Goal: Book appointment/travel/reservation

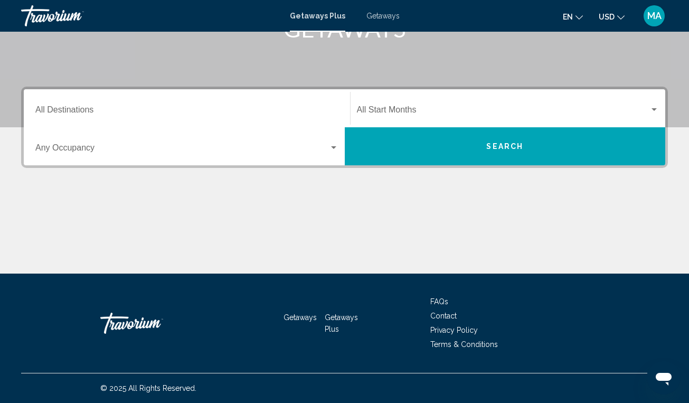
scroll to position [190, 0]
click at [137, 151] on span "Search widget" at bounding box center [182, 150] width 294 height 10
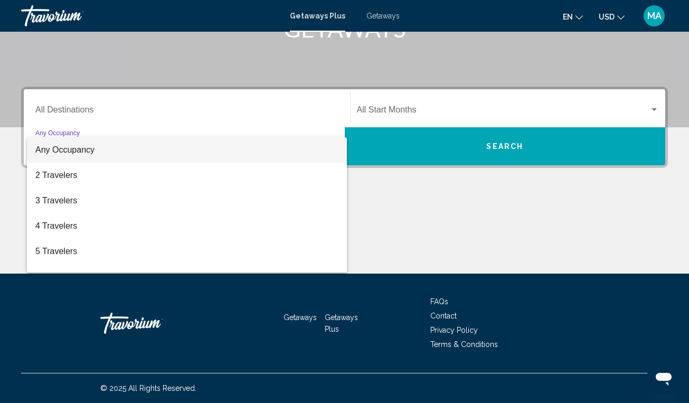
click at [144, 105] on div at bounding box center [344, 201] width 689 height 403
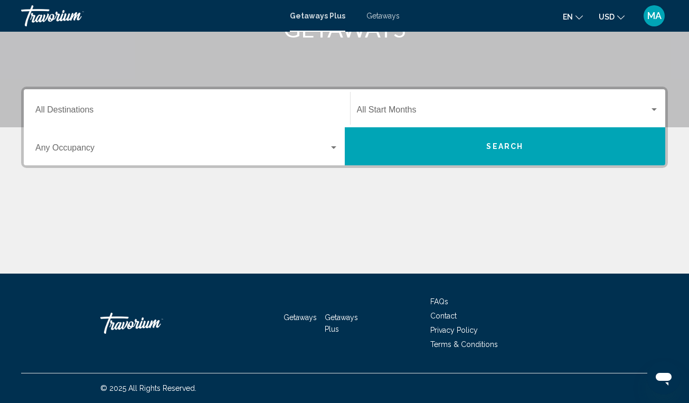
click at [90, 107] on input "Destination All Destinations" at bounding box center [186, 112] width 303 height 10
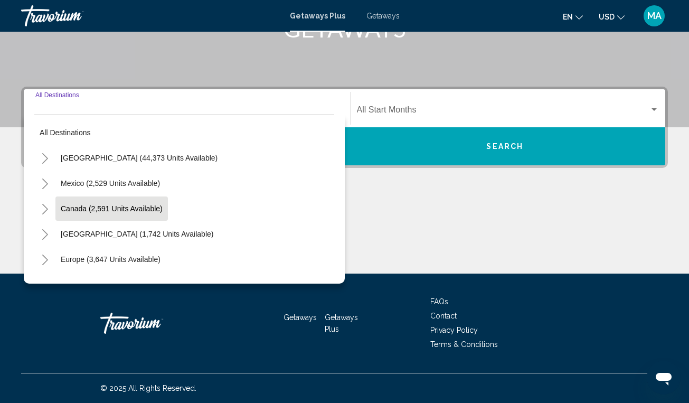
click at [114, 208] on span "Canada (2,591 units available)" at bounding box center [112, 208] width 102 height 8
type input "**********"
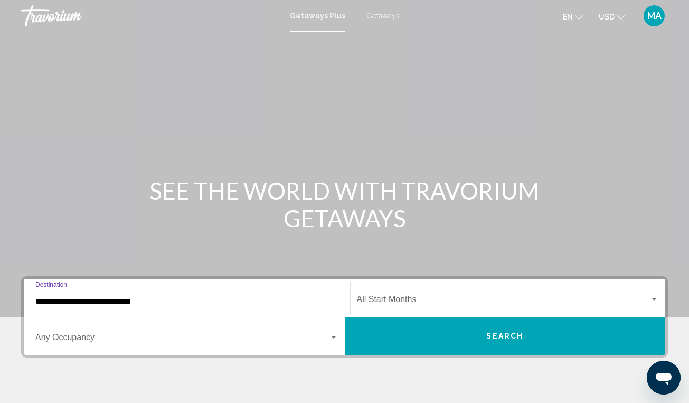
scroll to position [0, 0]
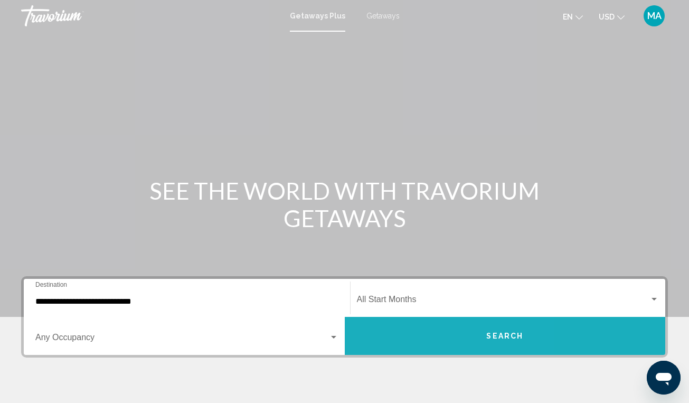
click at [476, 334] on button "Search" at bounding box center [505, 336] width 321 height 38
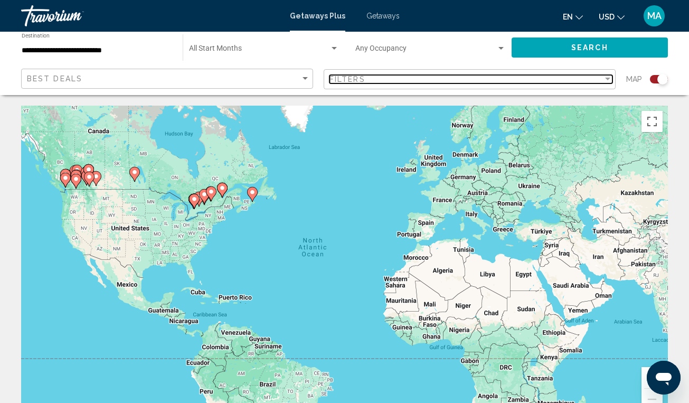
click at [509, 80] on div "Filters" at bounding box center [467, 79] width 274 height 8
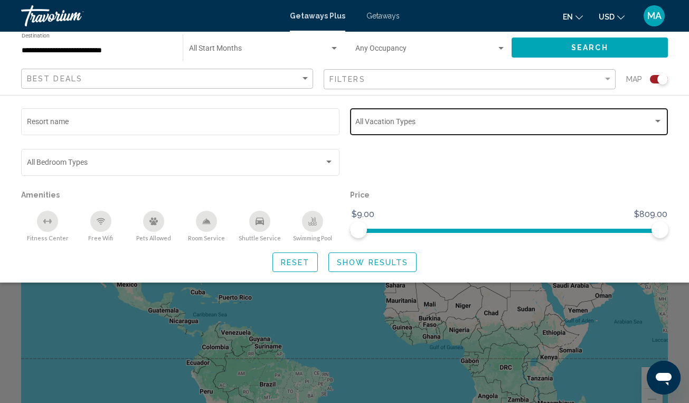
click at [422, 123] on span "Search widget" at bounding box center [504, 123] width 298 height 8
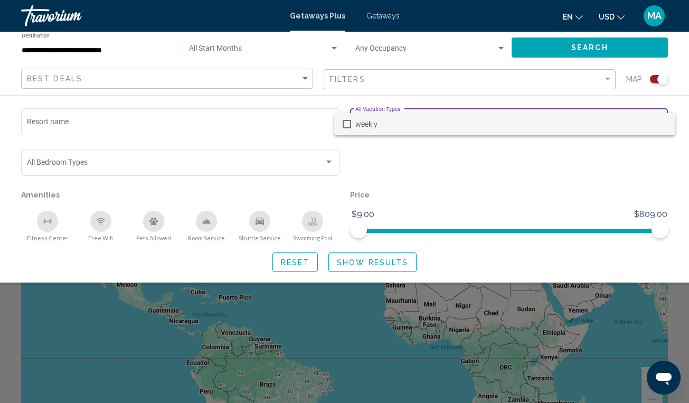
click at [422, 123] on span "weekly" at bounding box center [511, 124] width 312 height 22
click at [235, 122] on div at bounding box center [344, 201] width 689 height 403
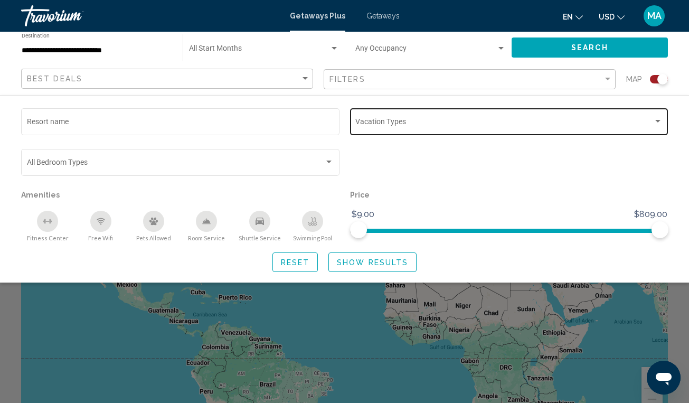
click at [235, 122] on input "Resort name" at bounding box center [180, 123] width 307 height 8
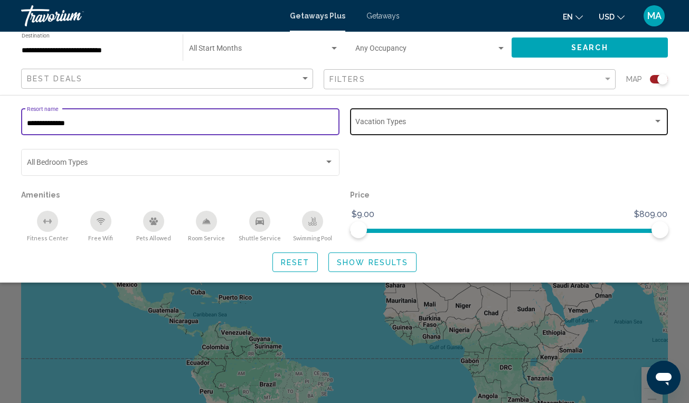
type input "**********"
click at [550, 49] on button "Search" at bounding box center [590, 48] width 156 height 20
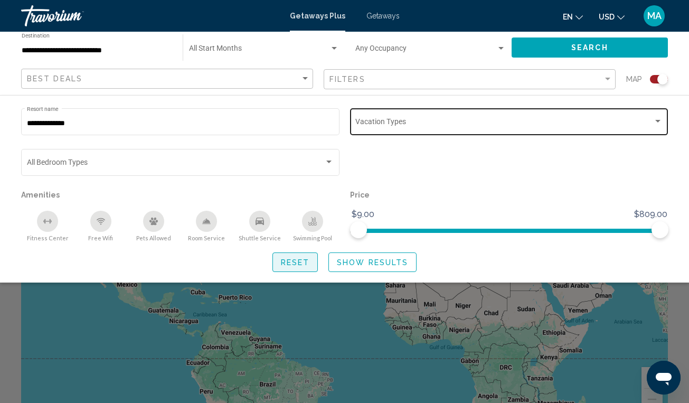
click at [308, 265] on span "Reset" at bounding box center [295, 262] width 29 height 8
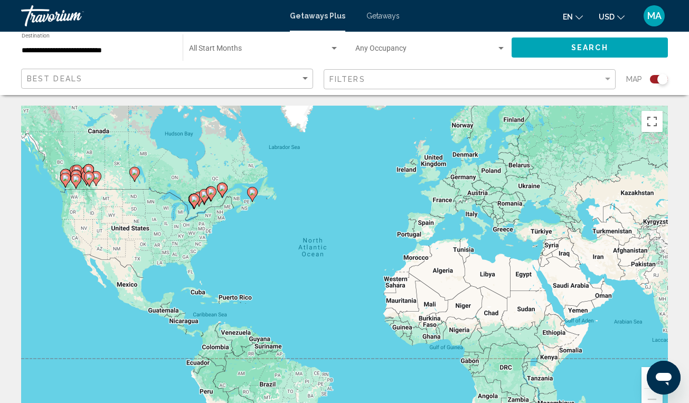
click at [212, 192] on image "Main content" at bounding box center [211, 192] width 6 height 6
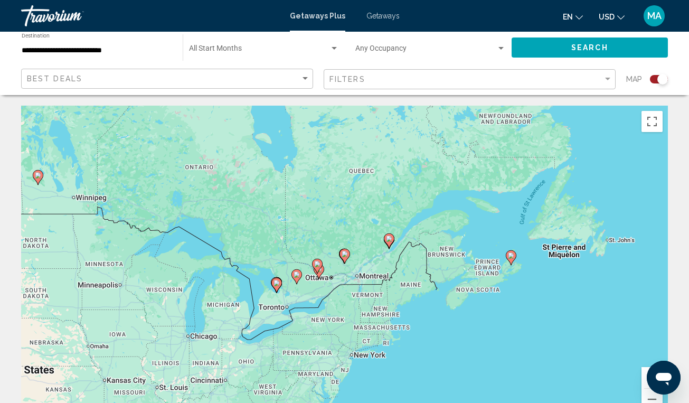
click at [348, 257] on image "Main content" at bounding box center [345, 254] width 6 height 6
type input "**********"
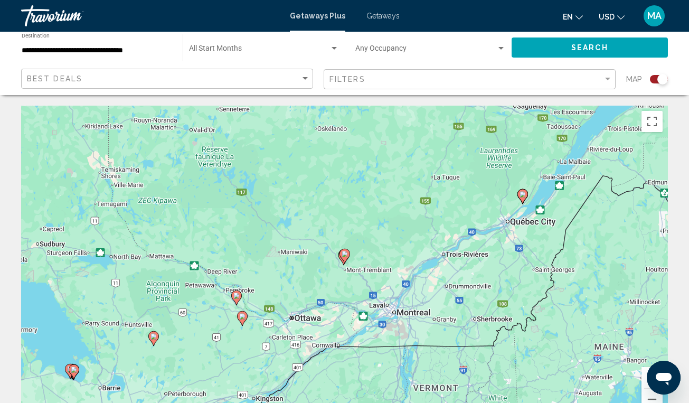
click at [345, 254] on image "Main content" at bounding box center [345, 254] width 6 height 6
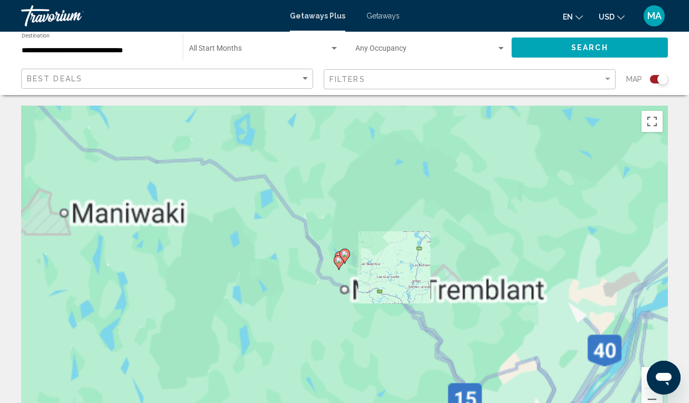
click at [345, 254] on image "Main content" at bounding box center [345, 254] width 6 height 6
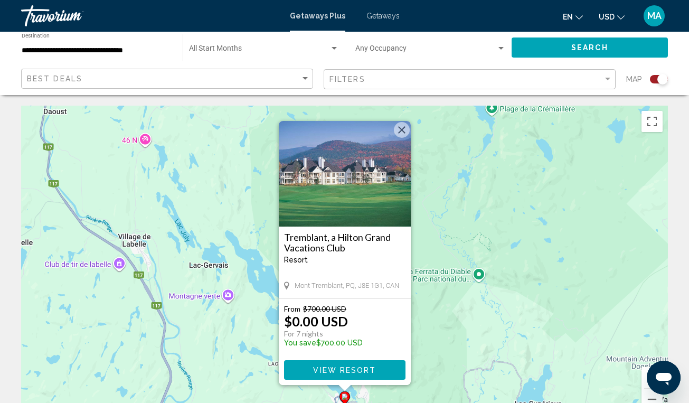
click at [330, 366] on span "View Resort" at bounding box center [344, 370] width 63 height 8
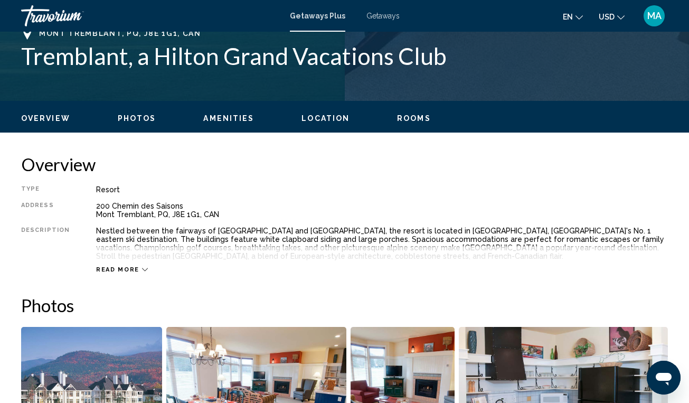
scroll to position [430, 0]
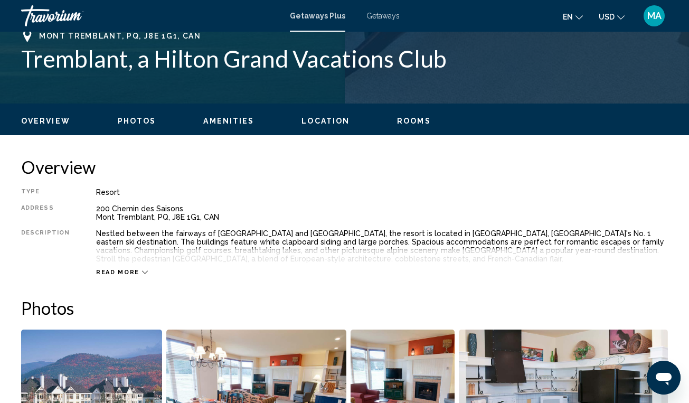
click at [327, 121] on span "Location" at bounding box center [326, 121] width 48 height 8
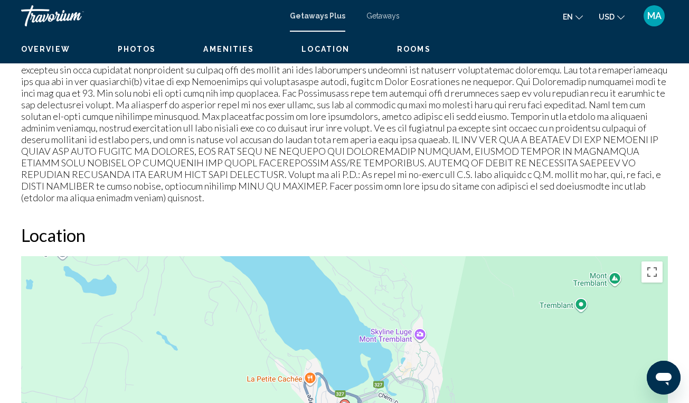
scroll to position [1514, 0]
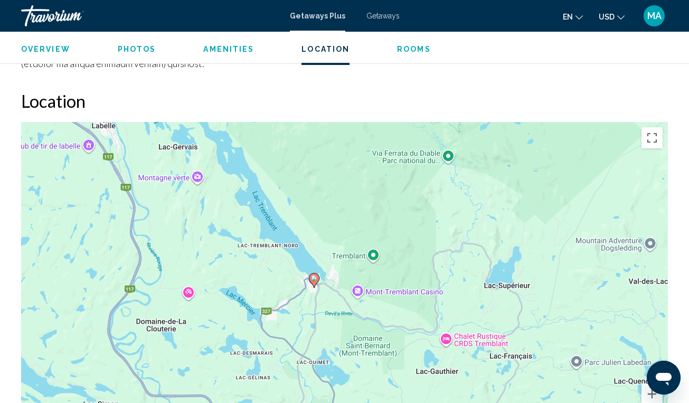
click at [313, 274] on icon "Main content" at bounding box center [314, 281] width 10 height 14
